Goal: Information Seeking & Learning: Learn about a topic

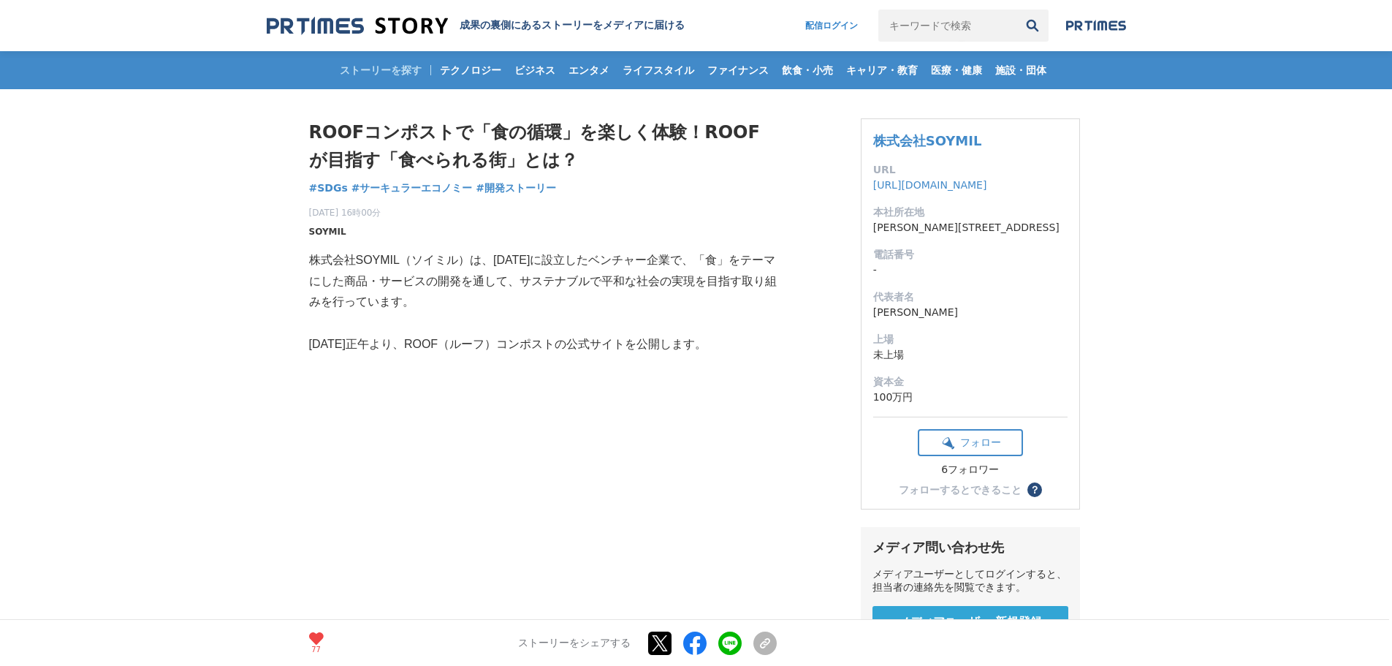
click at [326, 231] on span "SOYMIL" at bounding box center [327, 231] width 37 height 13
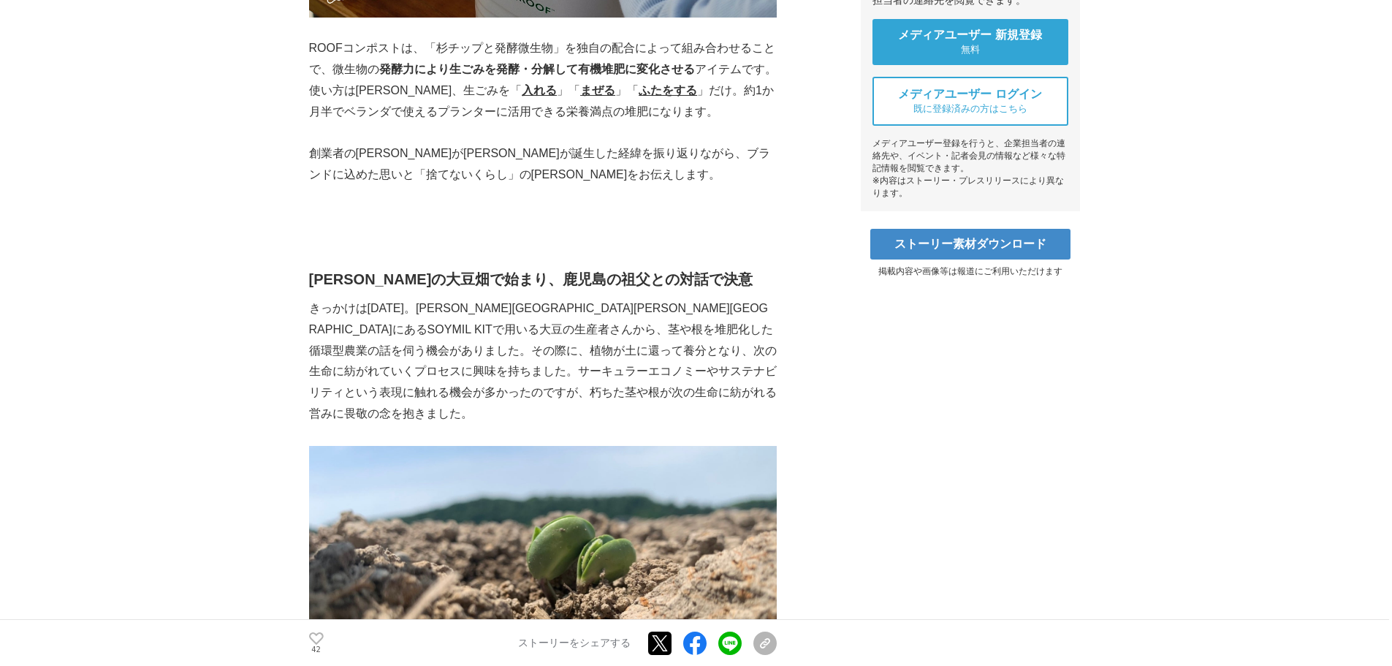
scroll to position [591, 0]
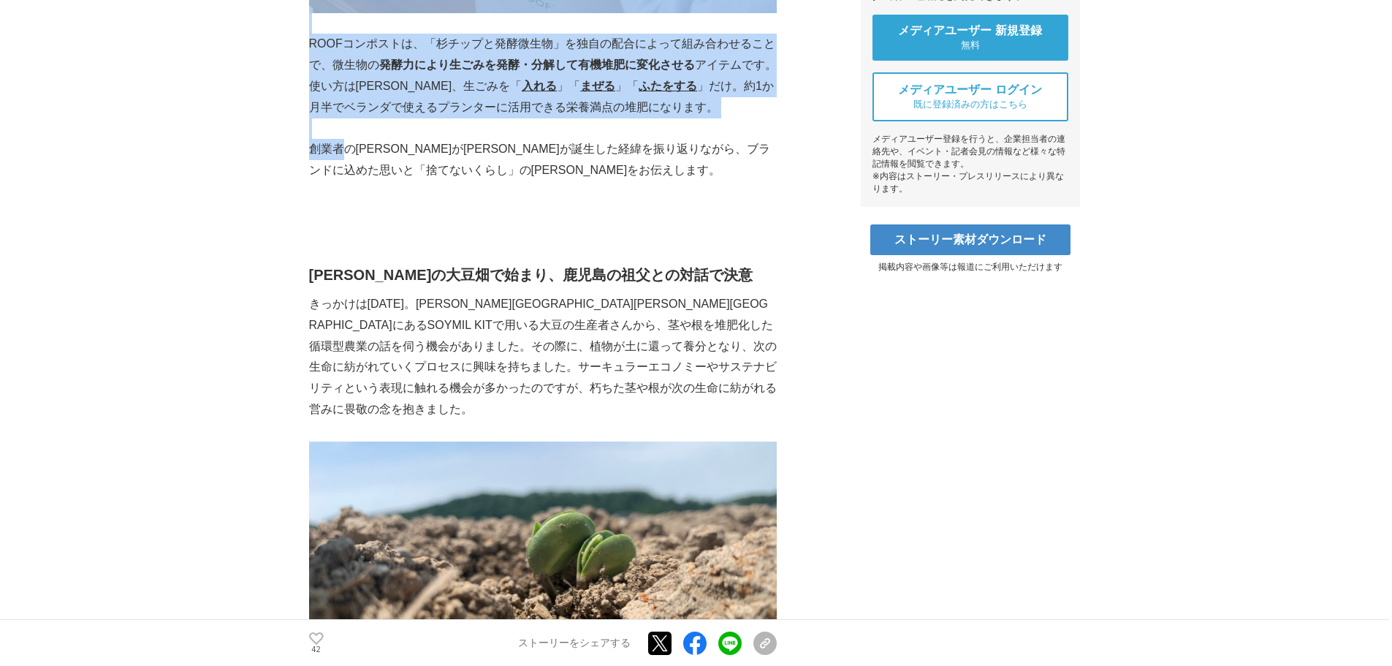
drag, startPoint x: 308, startPoint y: 140, endPoint x: 347, endPoint y: 148, distance: 40.3
click at [347, 148] on p "創業者の佐藤がROOFが誕生した経緯を振り返りながら、ブランドに込めた思いと「捨てないくらし」の未来をお伝えします。" at bounding box center [543, 160] width 468 height 42
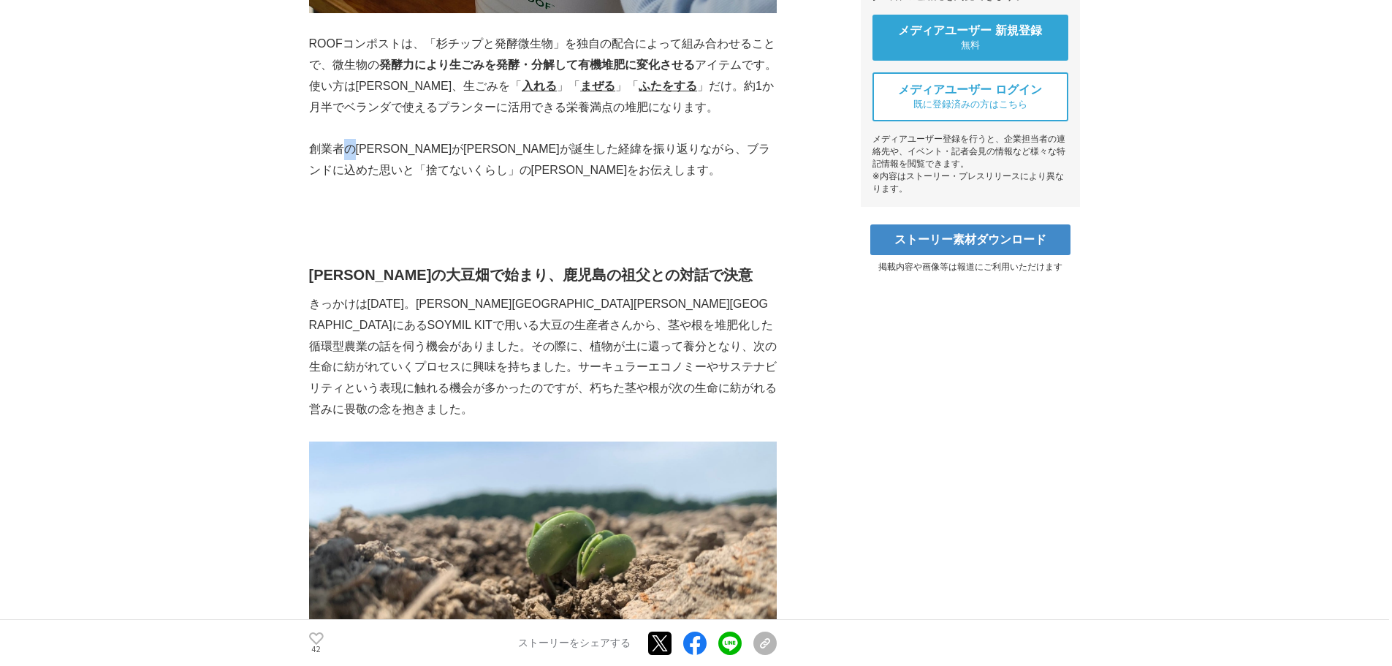
click at [347, 148] on p "創業者の佐藤がROOFが誕生した経緯を振り返りながら、ブランドに込めた思いと「捨てないくらし」の未来をお伝えします。" at bounding box center [543, 160] width 468 height 42
drag, startPoint x: 311, startPoint y: 154, endPoint x: 427, endPoint y: 159, distance: 116.3
click at [427, 159] on p "創業者の佐藤がROOFが誕生した経緯を振り返りながら、ブランドに込めた思いと「捨てないくらし」の未来をお伝えします。" at bounding box center [543, 160] width 468 height 42
copy p "創業者の佐藤がROOF"
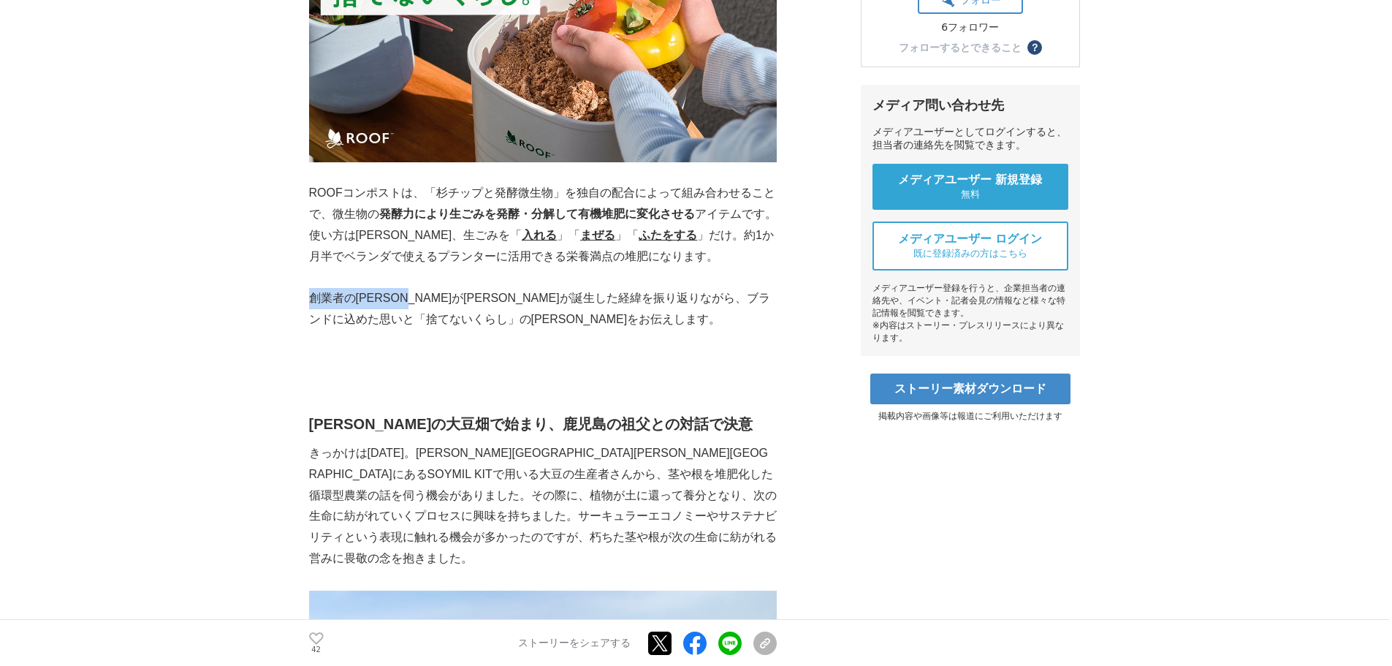
scroll to position [441, 0]
drag, startPoint x: 311, startPoint y: 194, endPoint x: 389, endPoint y: 214, distance: 81.5
drag, startPoint x: 389, startPoint y: 214, endPoint x: 256, endPoint y: 236, distance: 135.5
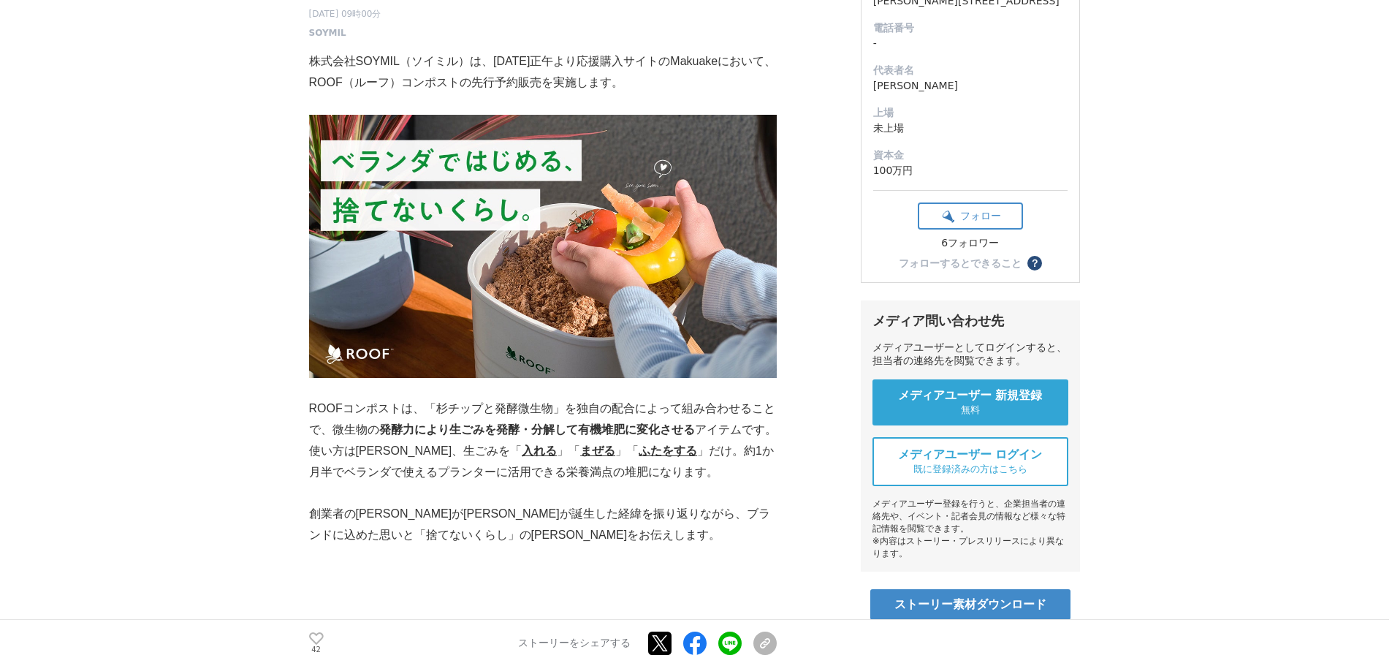
scroll to position [0, 0]
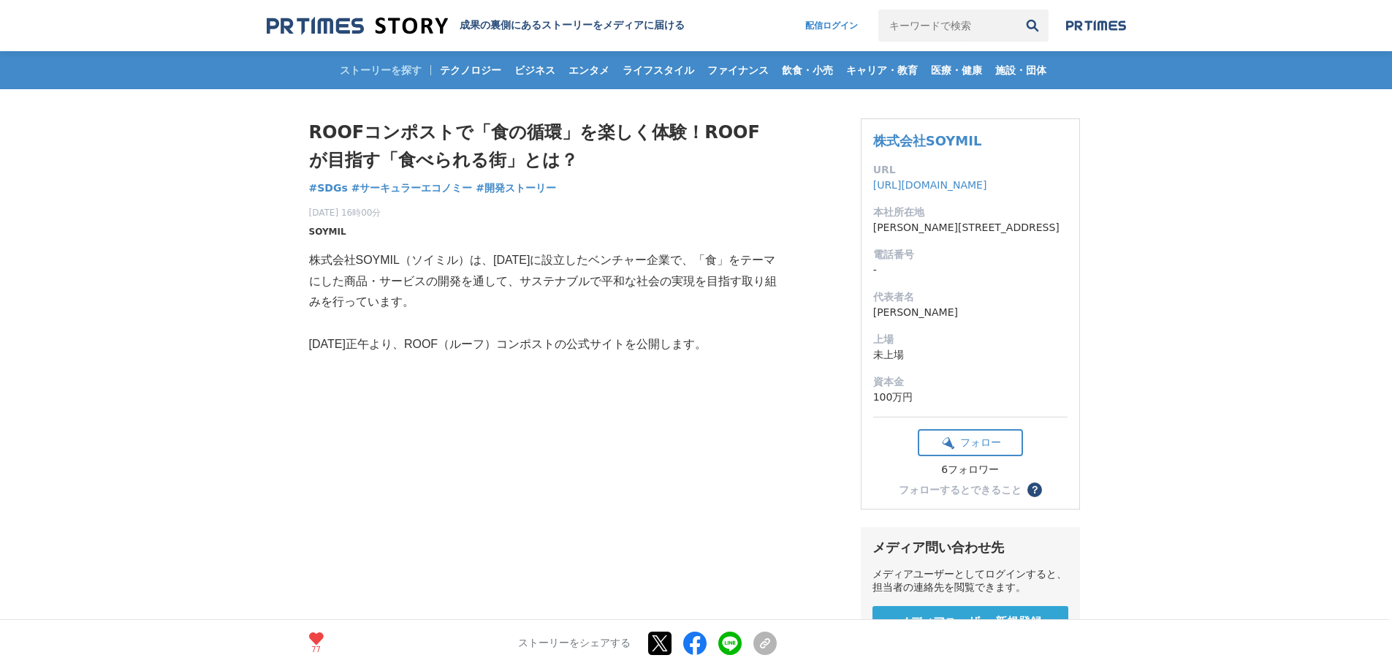
click at [329, 233] on span "SOYMIL" at bounding box center [327, 231] width 37 height 13
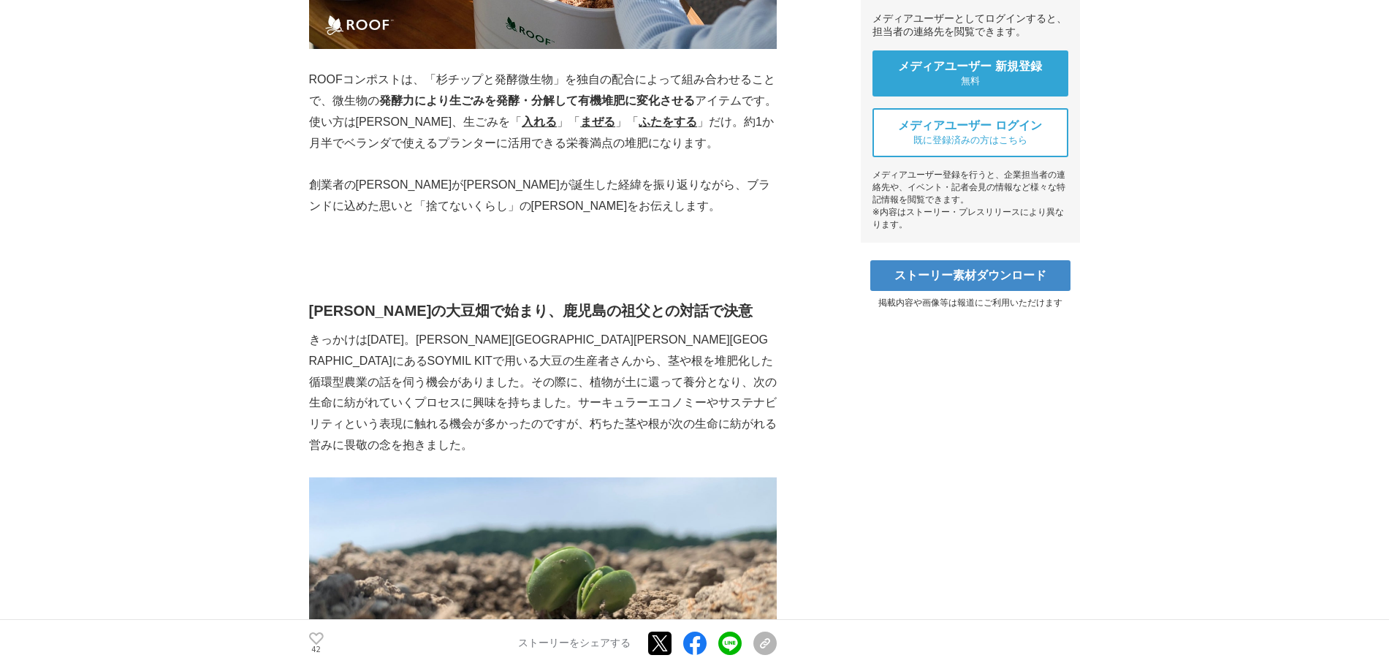
scroll to position [587, 0]
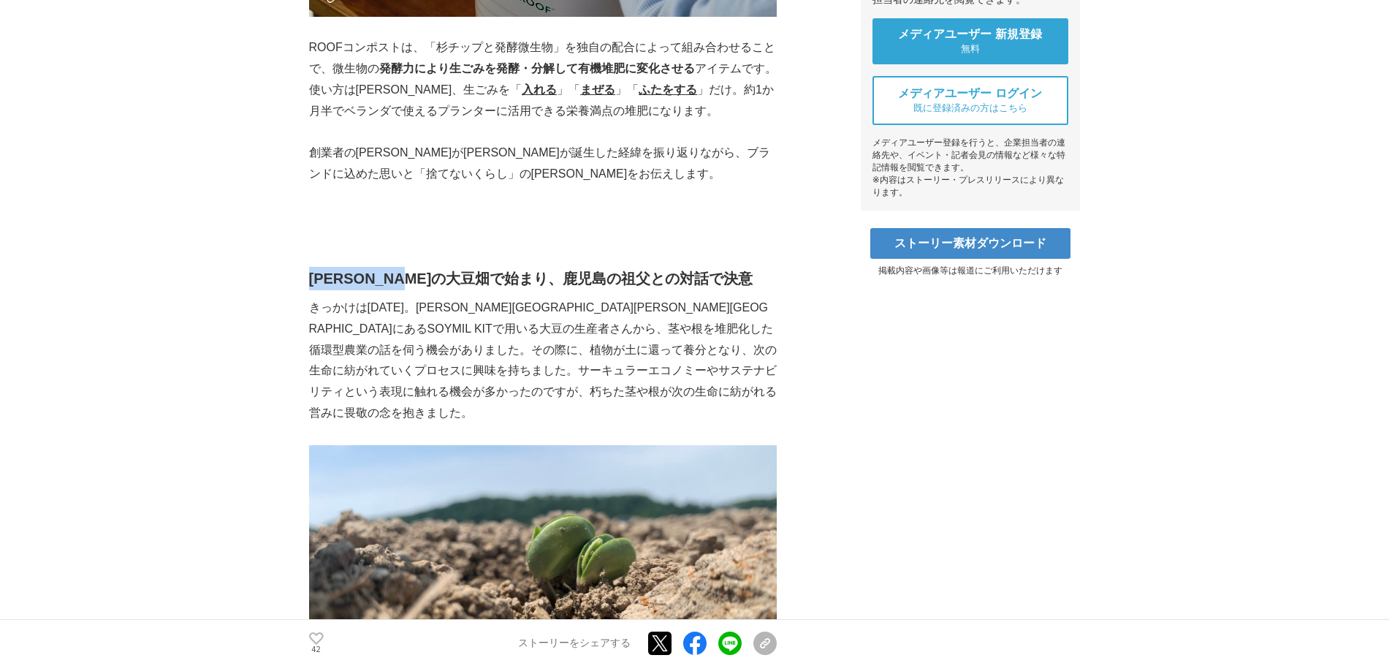
drag, startPoint x: 313, startPoint y: 280, endPoint x: 455, endPoint y: 270, distance: 142.1
click at [455, 270] on strong "秋田の大豆畑で始まり、鹿児島の祖父との対話で決意" at bounding box center [531, 278] width 444 height 16
copy strong "秋田の大豆畑で始まり"
click at [361, 301] on p "きっかけは2023年3月。秋田県大仙市にあるSOYMIL KITで用いる大豆の生産者さんから、茎や根を堆肥化した循環型農業の話を伺う機会がありました。その際に…" at bounding box center [543, 360] width 468 height 126
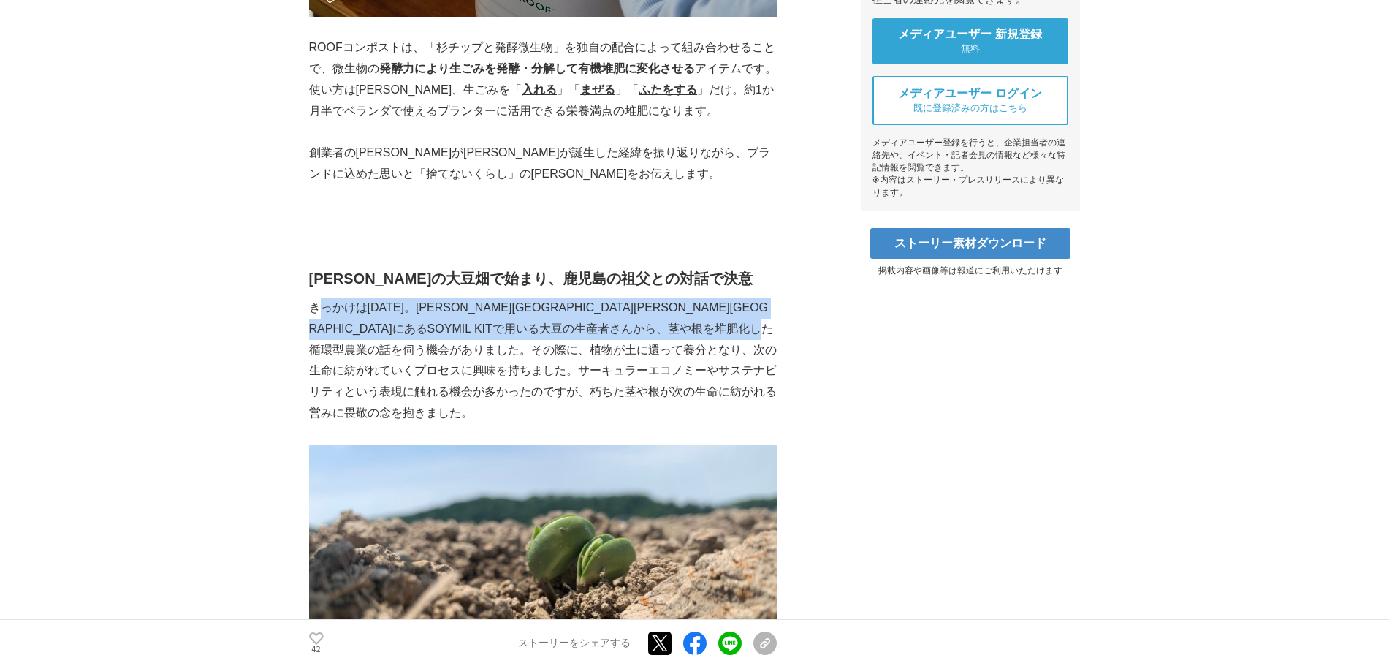
drag, startPoint x: 317, startPoint y: 313, endPoint x: 571, endPoint y: 351, distance: 257.1
click at [571, 351] on p "きっかけは2023年3月。秋田県大仙市にあるSOYMIL KITで用いる大豆の生産者さんから、茎や根を堆肥化した循環型農業の話を伺う機会がありました。その際に…" at bounding box center [543, 360] width 468 height 126
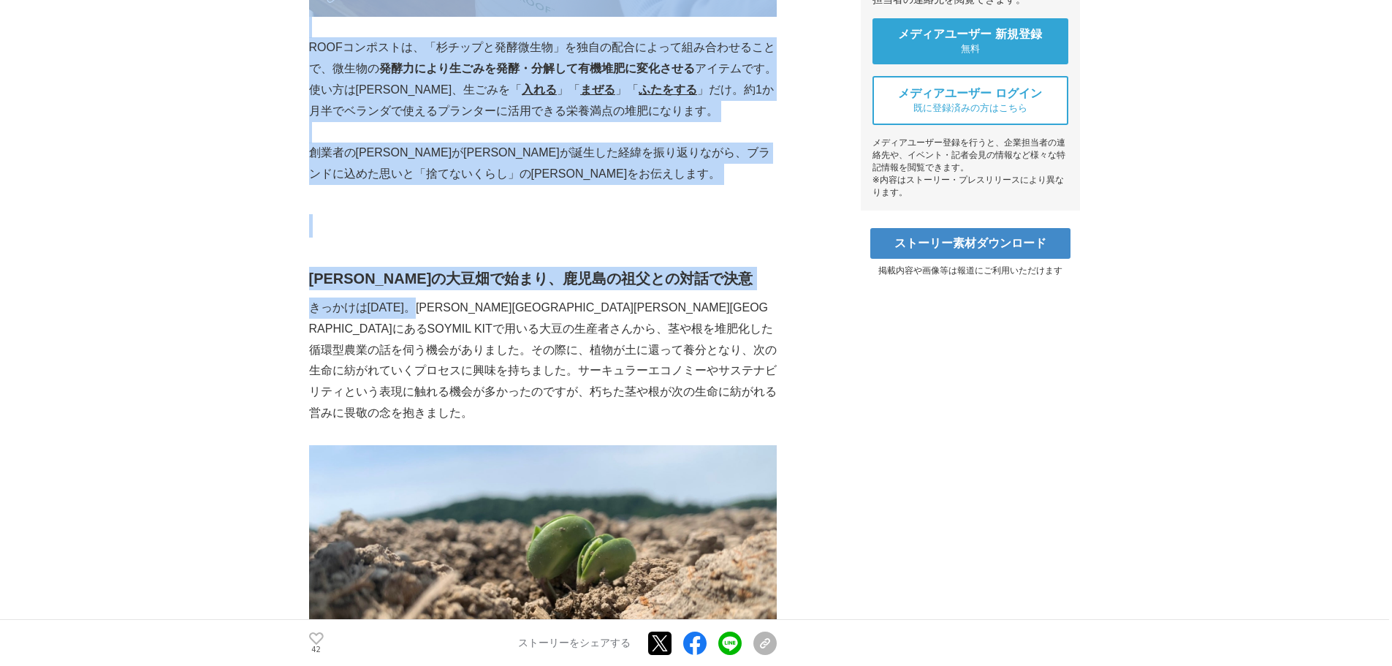
drag, startPoint x: 307, startPoint y: 311, endPoint x: 428, endPoint y: 317, distance: 121.5
click at [428, 317] on p "きっかけは2023年3月。秋田県大仙市にあるSOYMIL KITで用いる大豆の生産者さんから、茎や根を堆肥化した循環型農業の話を伺う機会がありました。その際に…" at bounding box center [543, 360] width 468 height 126
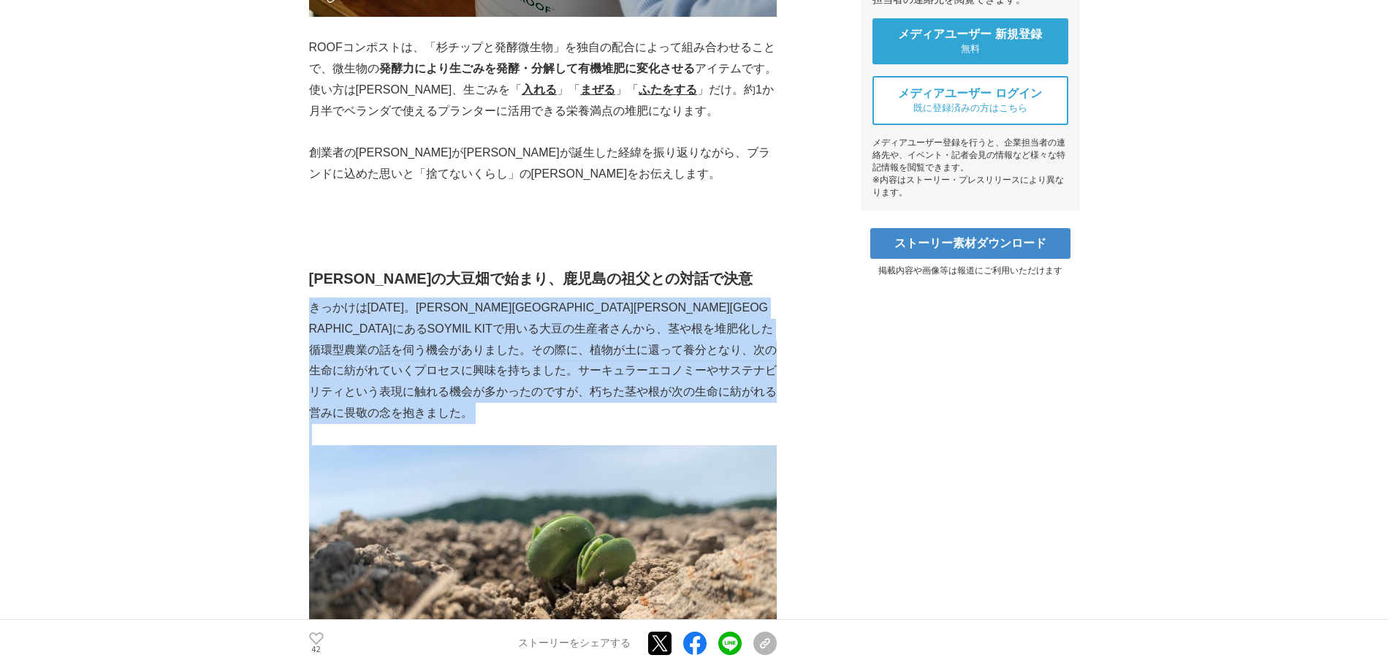
drag, startPoint x: 308, startPoint y: 308, endPoint x: 624, endPoint y: 411, distance: 332.0
copy p "きっかけは2023年3月。秋田県大仙市にあるSOYMIL KITで用いる大豆の生産者さんから、茎や根を堆肥化した循環型農業の話を伺う機会がありました。その際に…"
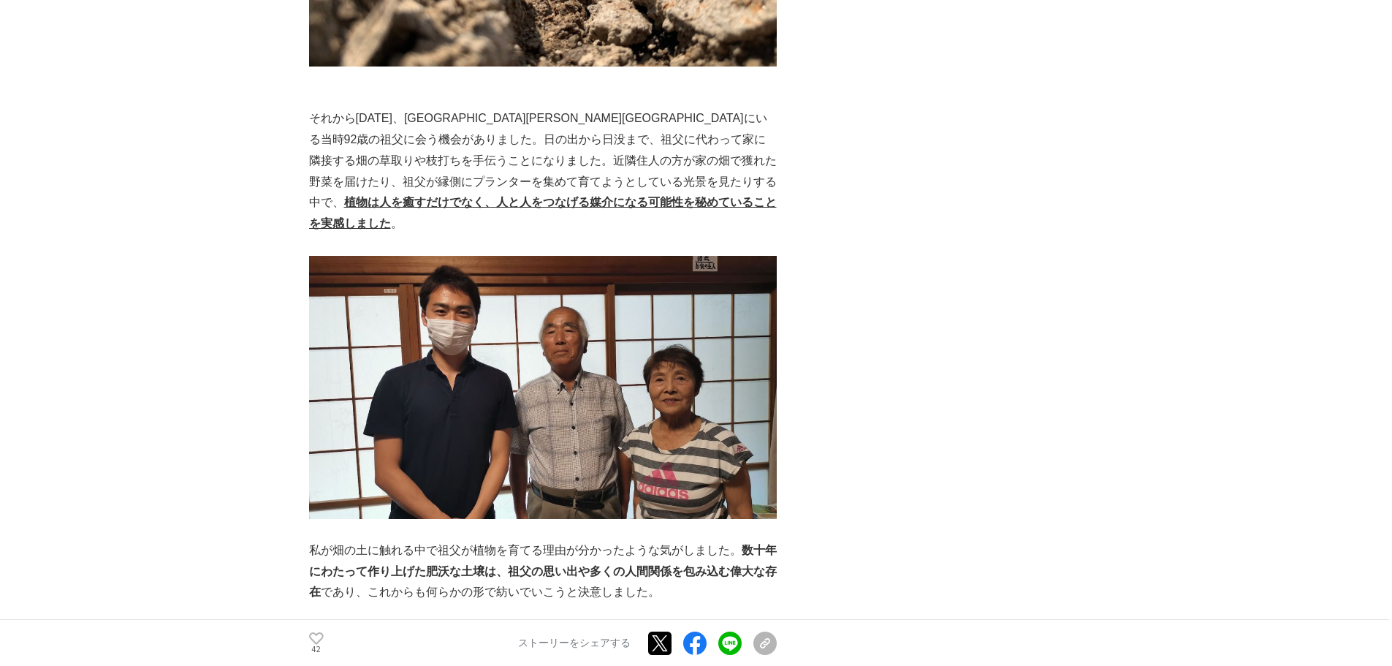
scroll to position [1230, 0]
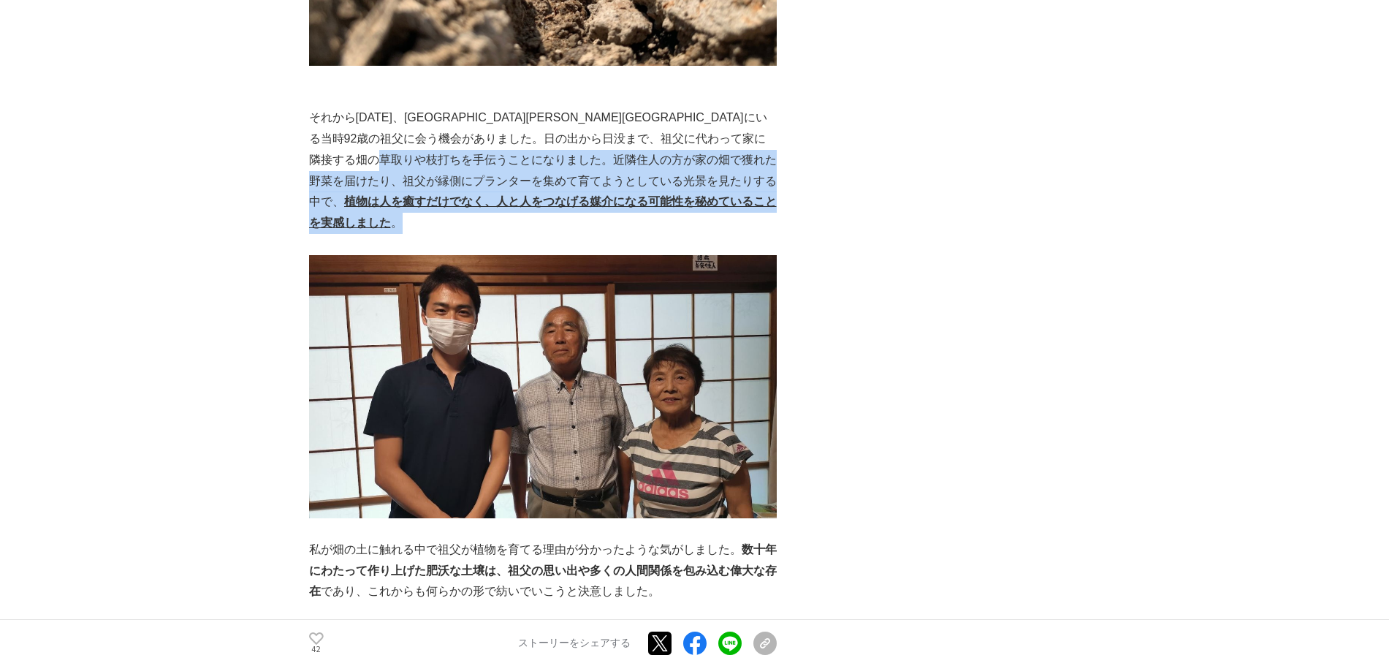
drag, startPoint x: 616, startPoint y: 135, endPoint x: 640, endPoint y: 181, distance: 52.0
click at [640, 181] on p "それから一か月後、鹿児島県鹿屋市にいる当時92歳の祖父に会う機会がありました。日の出から日没まで、祖父に代わって家に隣接する畑の草取りや枝打ちを手伝うことにな…" at bounding box center [543, 170] width 468 height 126
copy p "祖父が縁側にプランターを集めて育てようとしている光景を見たりする中で、 植物は人を癒すだけでなく、人と人をつなげる媒介になる可能性を秘めていることを実感しまし…"
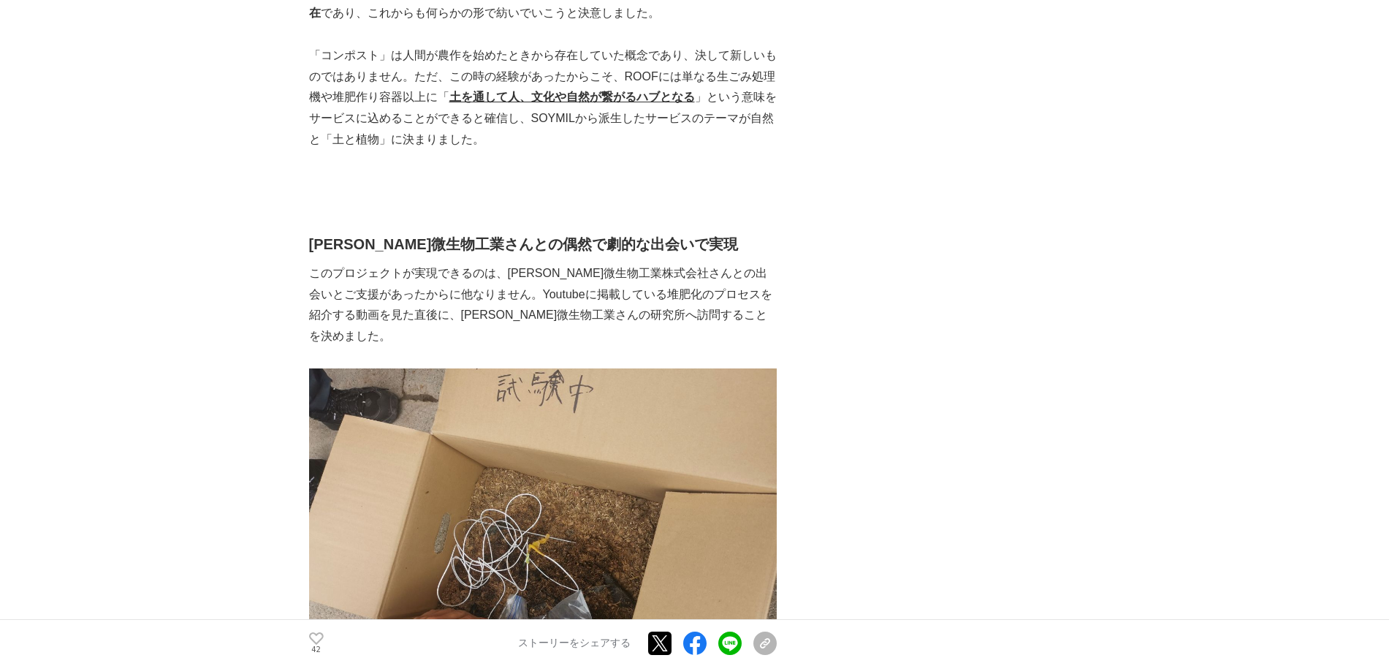
scroll to position [1807, 0]
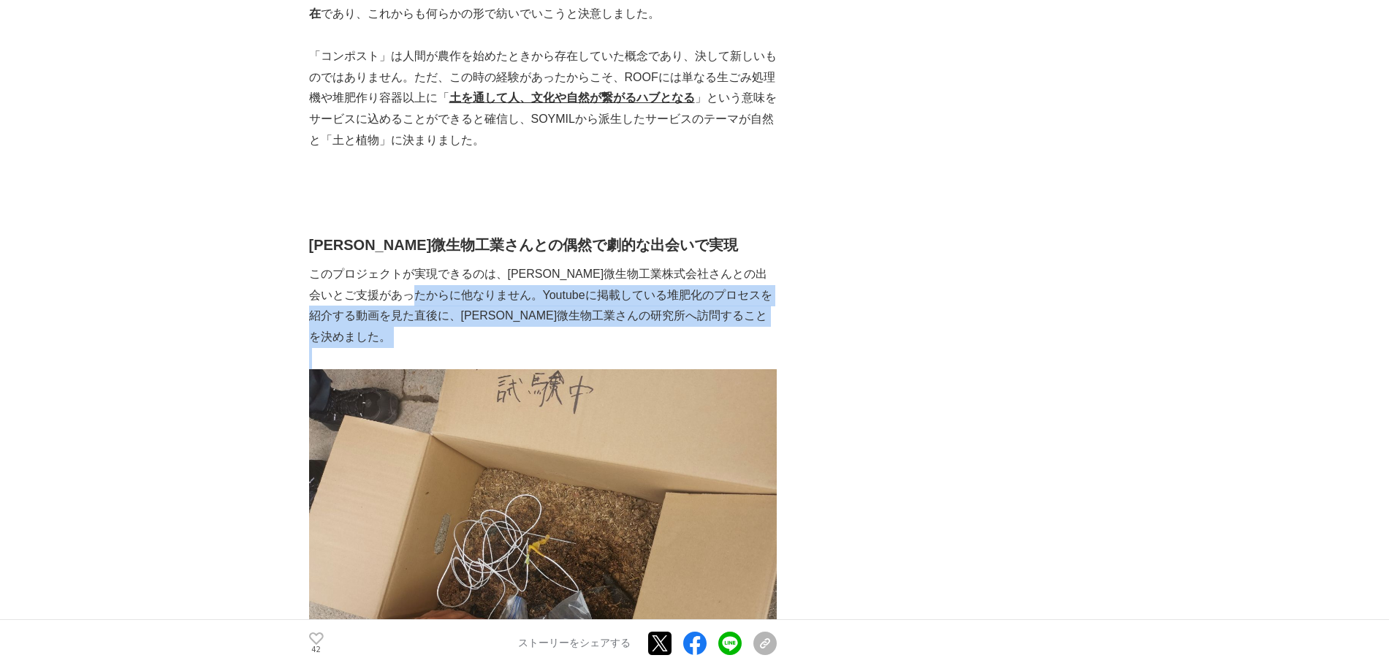
drag, startPoint x: 460, startPoint y: 251, endPoint x: 674, endPoint y: 286, distance: 216.9
copy p "Youtubeに掲載している堆肥化のプロセスを紹介する動画を見た直後に、島本微生物工業さんの研究所へ訪問することを決めました。"
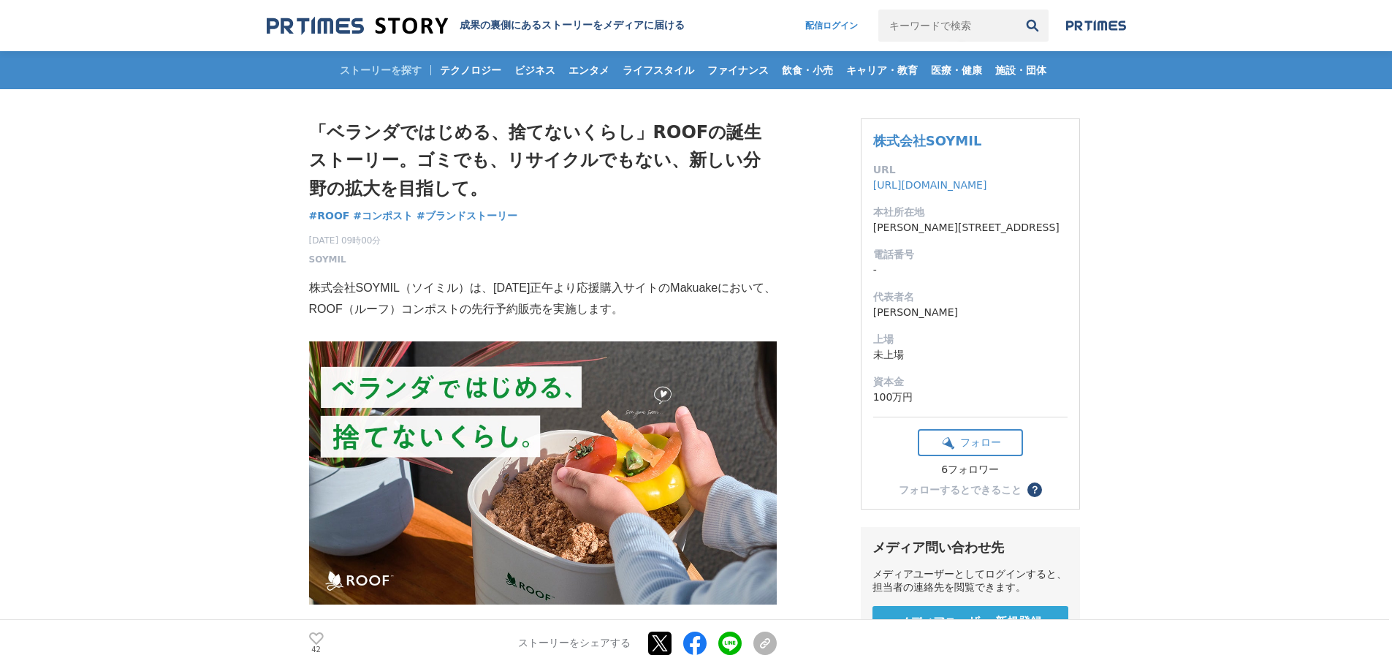
scroll to position [351, 0]
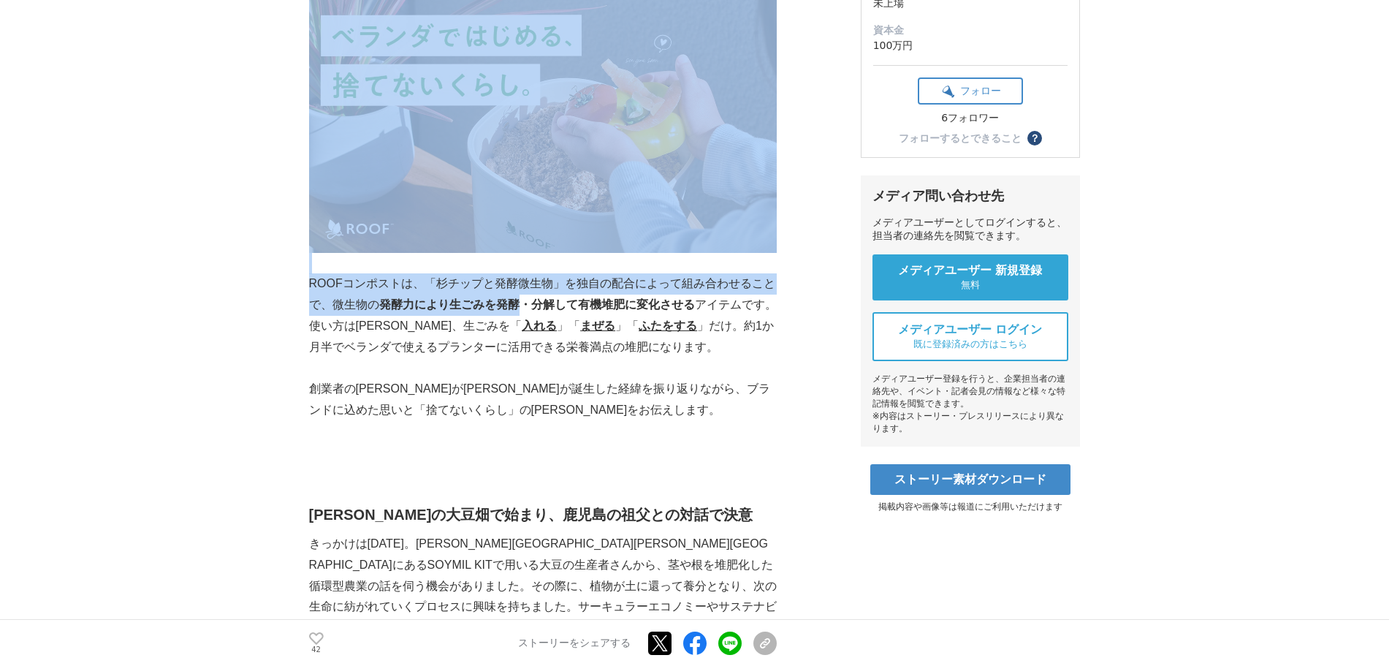
drag, startPoint x: 302, startPoint y: 289, endPoint x: 519, endPoint y: 311, distance: 218.2
click at [519, 311] on strong "発酵力により生ごみを発酵・分解して有機堆肥に変化させる" at bounding box center [537, 304] width 316 height 12
drag, startPoint x: 308, startPoint y: 282, endPoint x: 769, endPoint y: 301, distance: 462.1
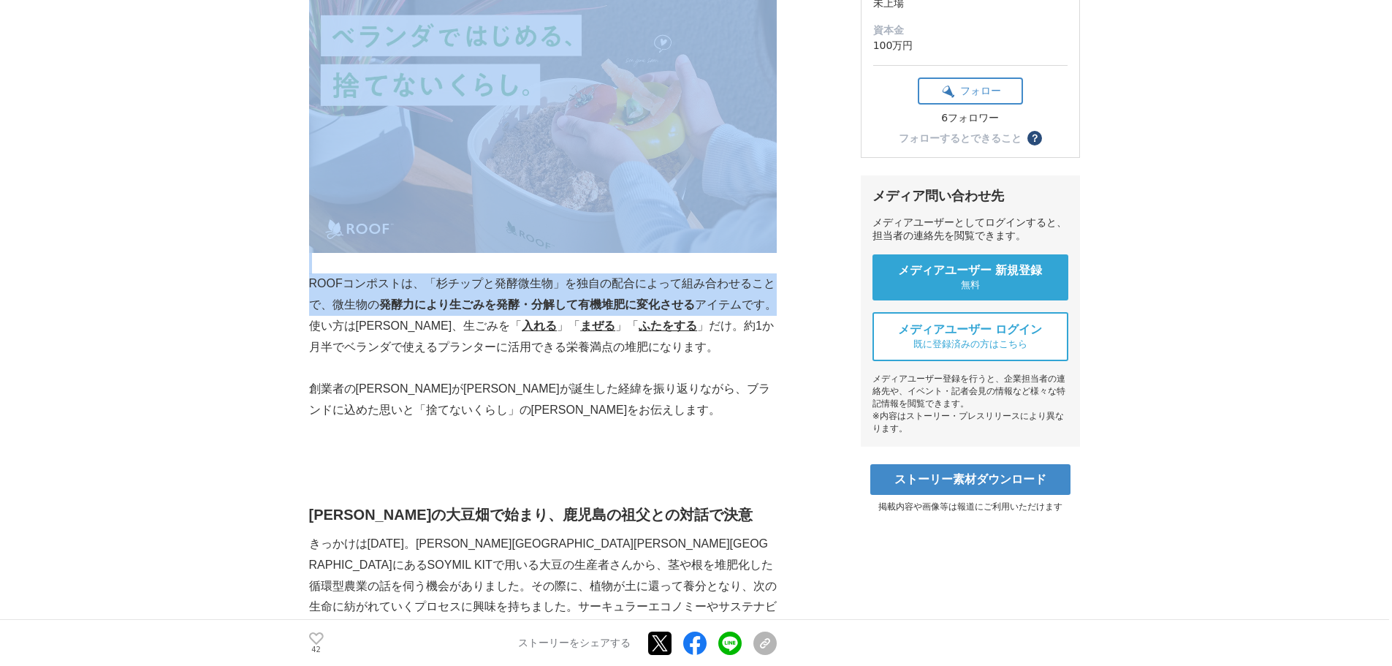
copy section "「ベランダではじめる、捨てないくらし」ROOFの誕生ストーリー。ゴミでも、リサイクルでもない、新しい分野の拡大を目指して。 ROOF #ROOF #コンポスト…"
